Goal: Navigation & Orientation: Find specific page/section

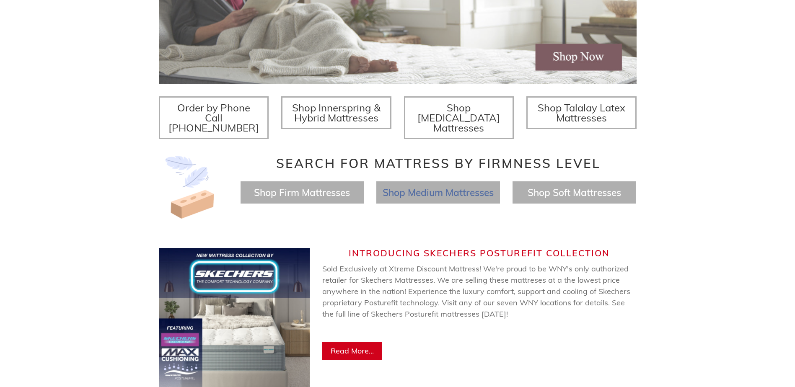
scroll to position [251, 0]
click at [343, 115] on span "Shop Innerspring & Hybrid Mattresses" at bounding box center [336, 113] width 88 height 23
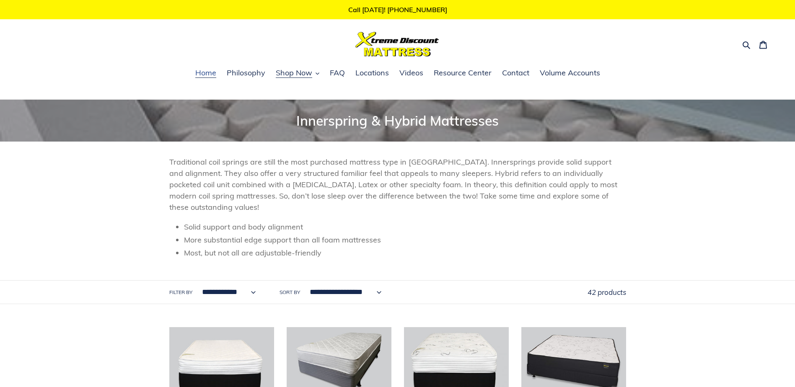
click at [212, 75] on span "Home" at bounding box center [205, 73] width 21 height 10
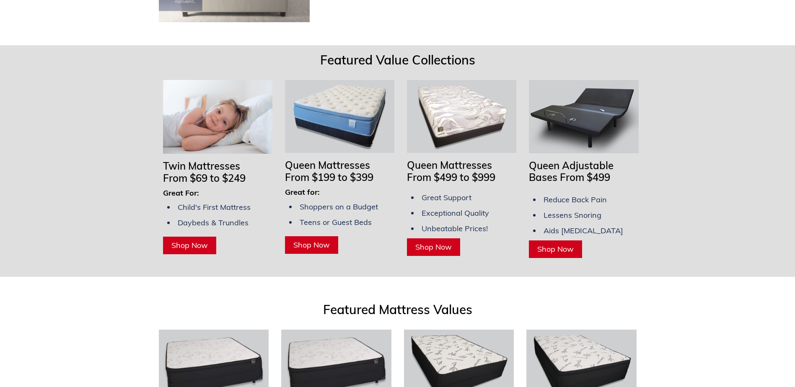
scroll to position [0, 478]
click at [554, 244] on span "Shop Now" at bounding box center [555, 249] width 36 height 10
